Goal: Transaction & Acquisition: Book appointment/travel/reservation

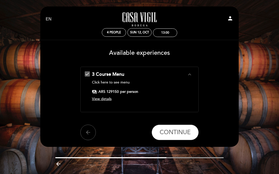
click at [116, 82] on link "Click here to see menu" at bounding box center [111, 82] width 38 height 4
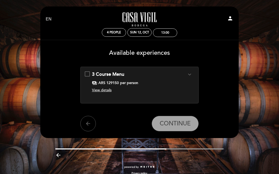
scroll to position [6, 0]
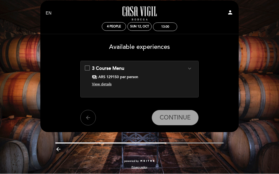
click at [190, 71] on icon "expand_more" at bounding box center [190, 69] width 6 height 6
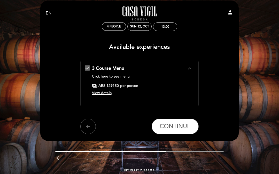
scroll to position [6, 0]
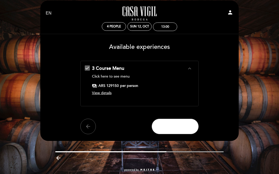
click at [176, 124] on span "CONTINUE" at bounding box center [175, 126] width 31 height 7
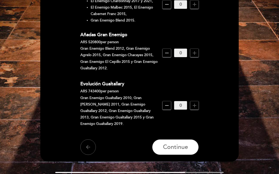
scroll to position [442, 0]
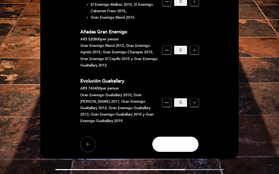
click at [176, 141] on span "Continue" at bounding box center [175, 144] width 25 height 7
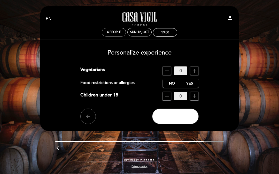
click at [176, 116] on span "Book" at bounding box center [176, 117] width 14 height 6
click at [172, 82] on label "No" at bounding box center [172, 83] width 18 height 9
click at [172, 114] on button "Book" at bounding box center [175, 117] width 47 height 16
